Goal: Task Accomplishment & Management: Use online tool/utility

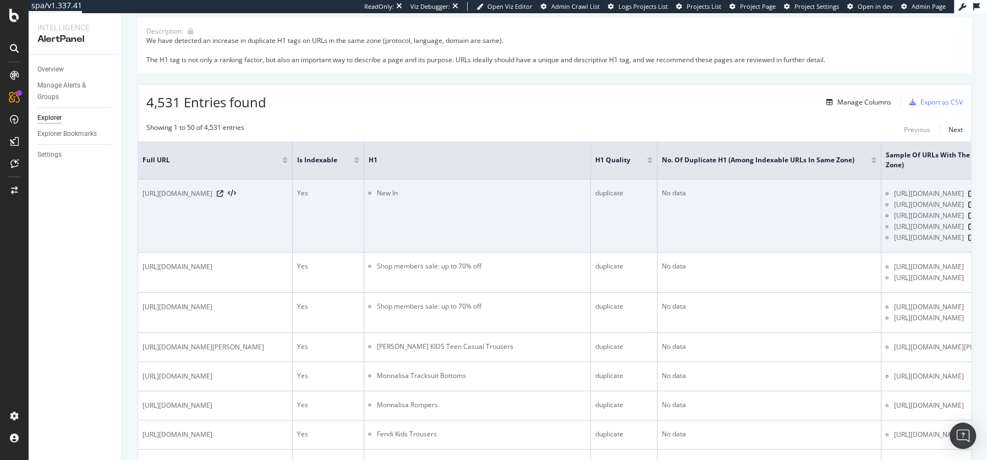
scroll to position [176, 0]
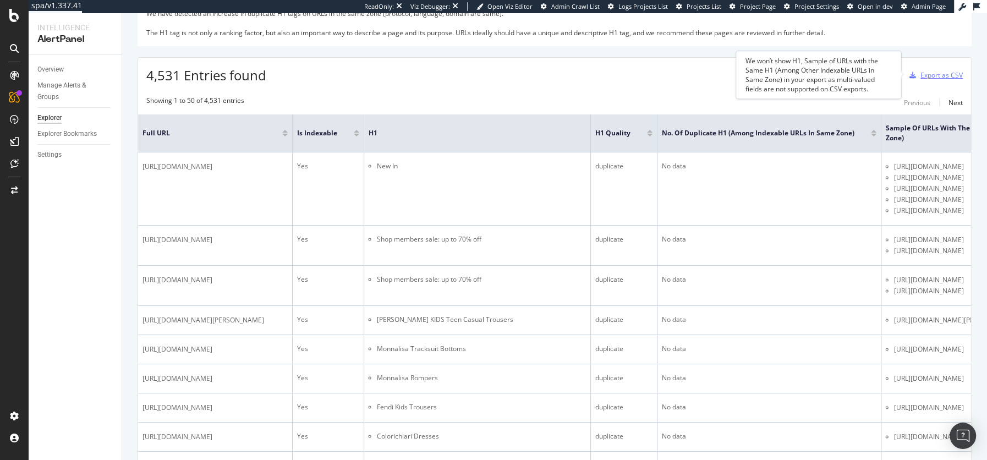
click at [922, 75] on div "Export as CSV" at bounding box center [941, 74] width 42 height 9
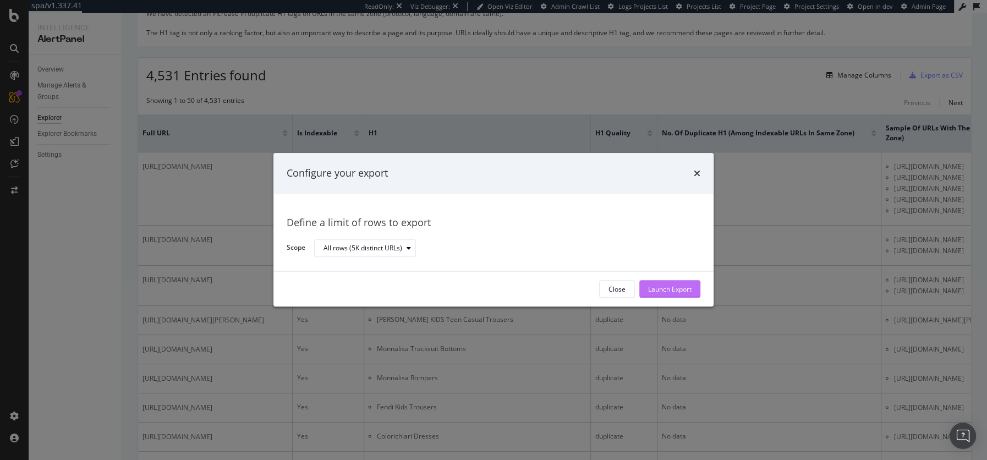
click at [659, 287] on div "Launch Export" at bounding box center [669, 288] width 43 height 9
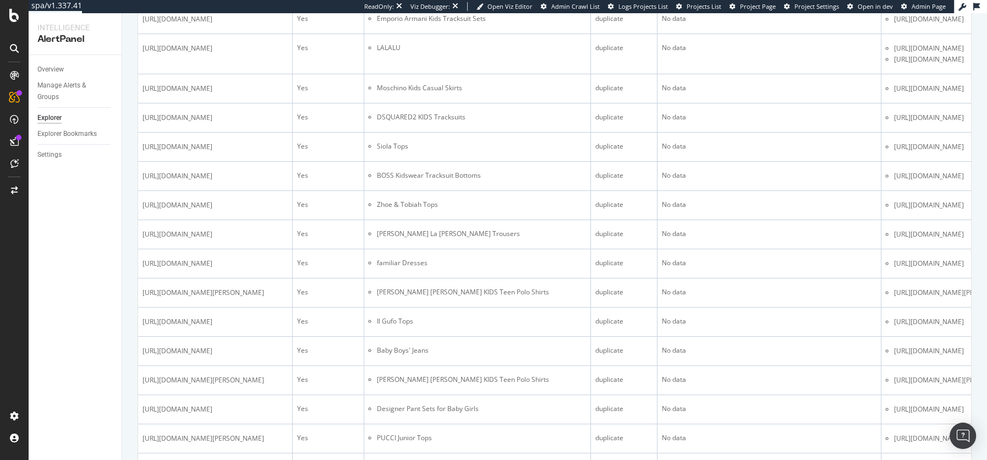
scroll to position [0, 0]
